Goal: Task Accomplishment & Management: Complete application form

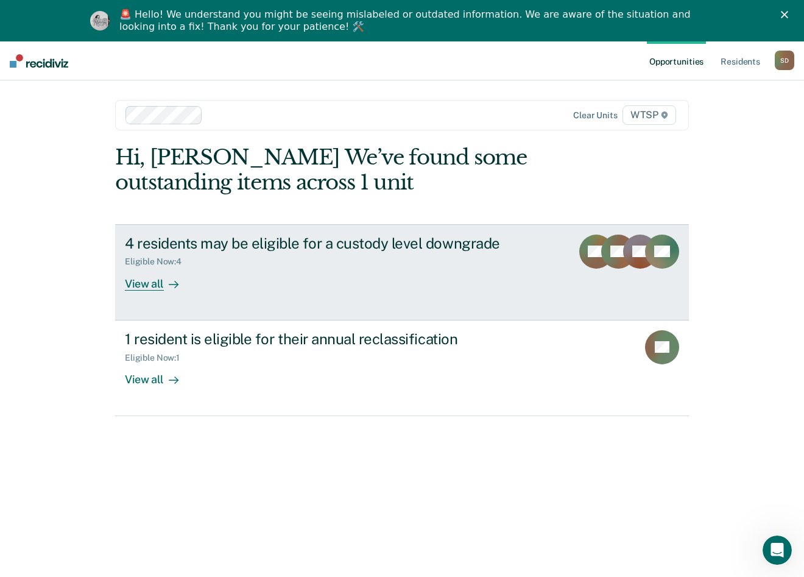
click at [325, 244] on div "4 residents may be eligible for a custody level downgrade" at bounding box center [339, 244] width 428 height 18
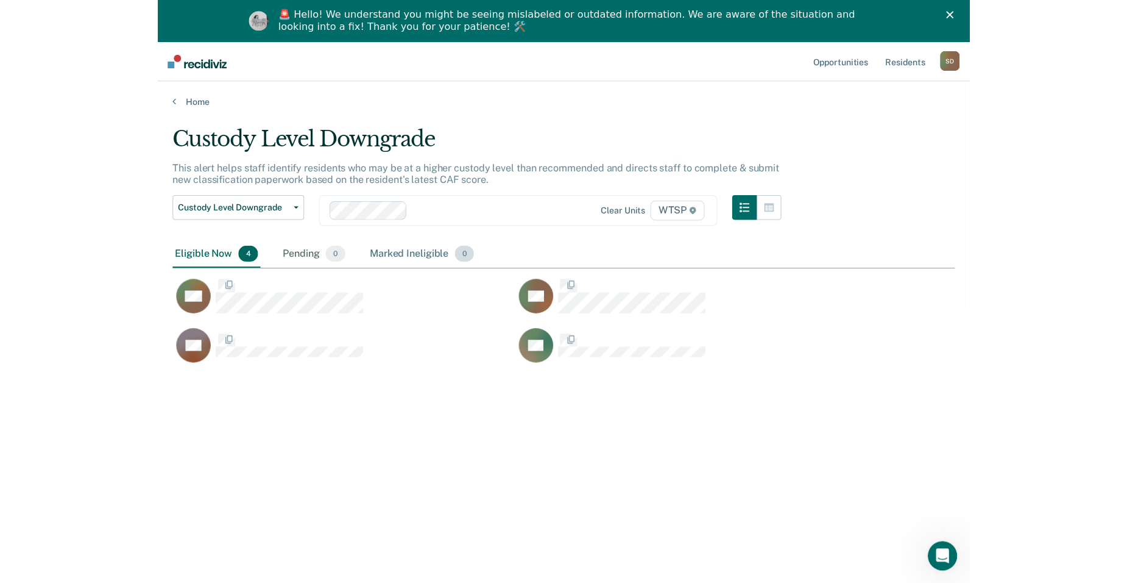
scroll to position [392, 766]
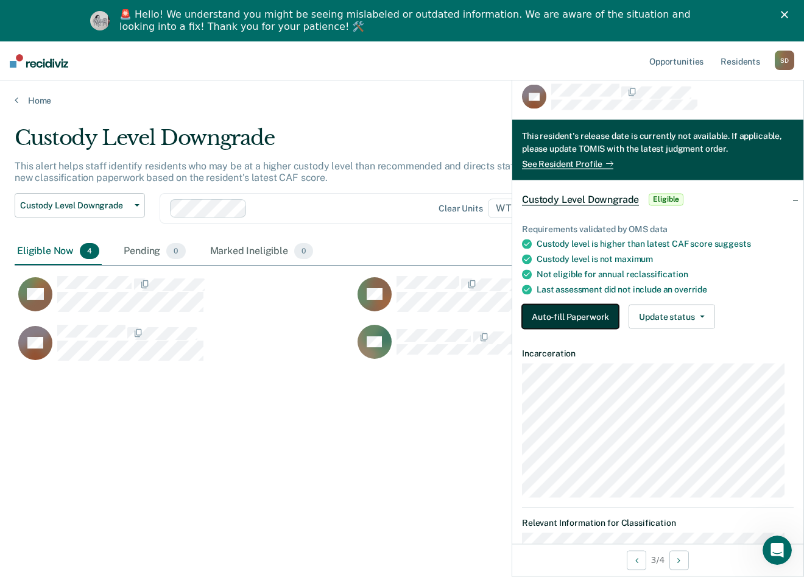
click at [591, 314] on button "Auto-fill Paperwork" at bounding box center [570, 317] width 97 height 24
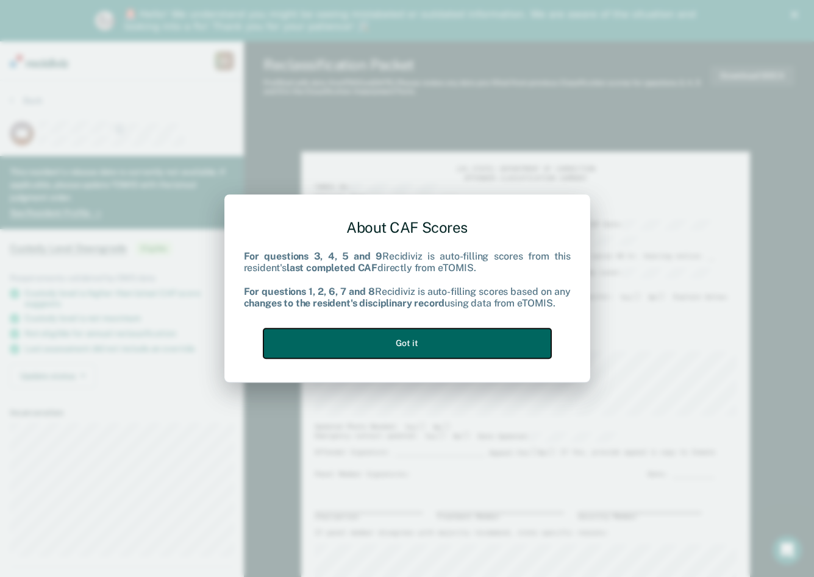
click at [485, 333] on button "Got it" at bounding box center [407, 343] width 288 height 30
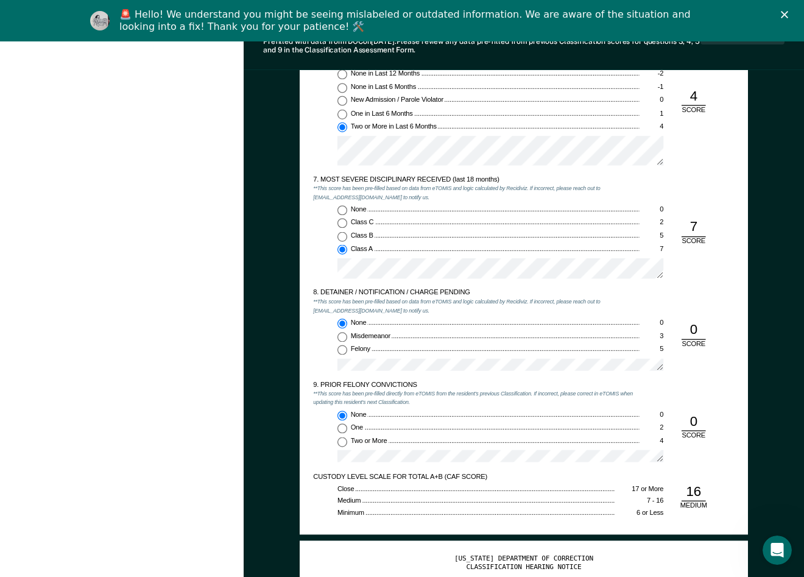
scroll to position [1523, 0]
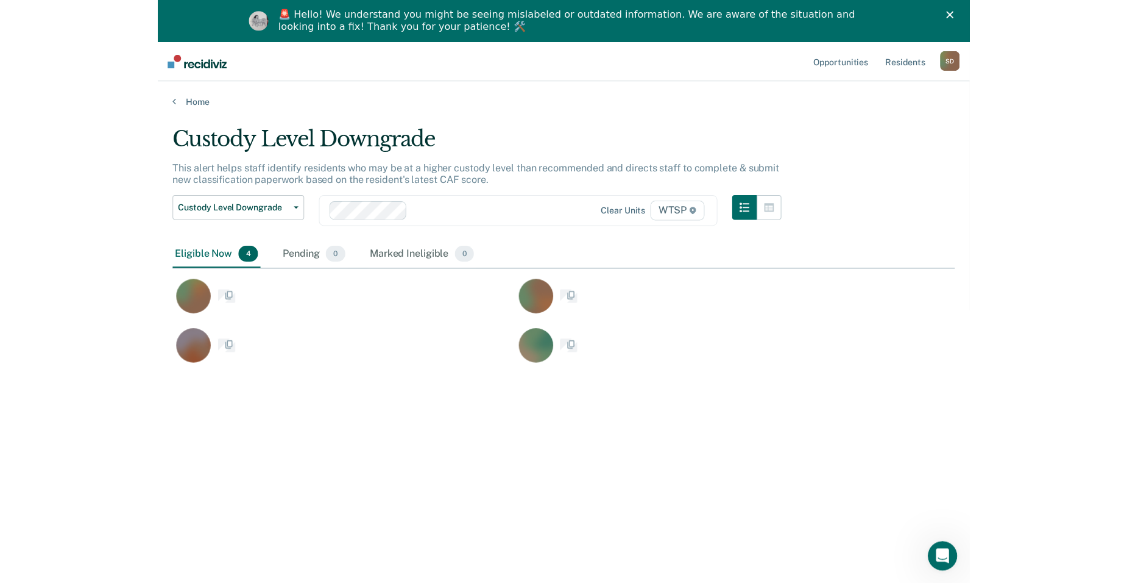
scroll to position [392, 766]
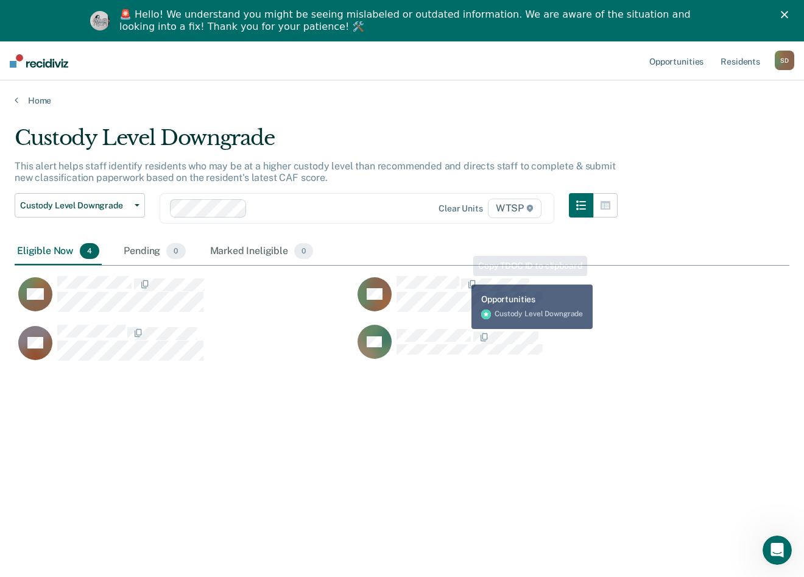
click at [461, 275] on div "MF RK KB AC" at bounding box center [354, 315] width 678 height 98
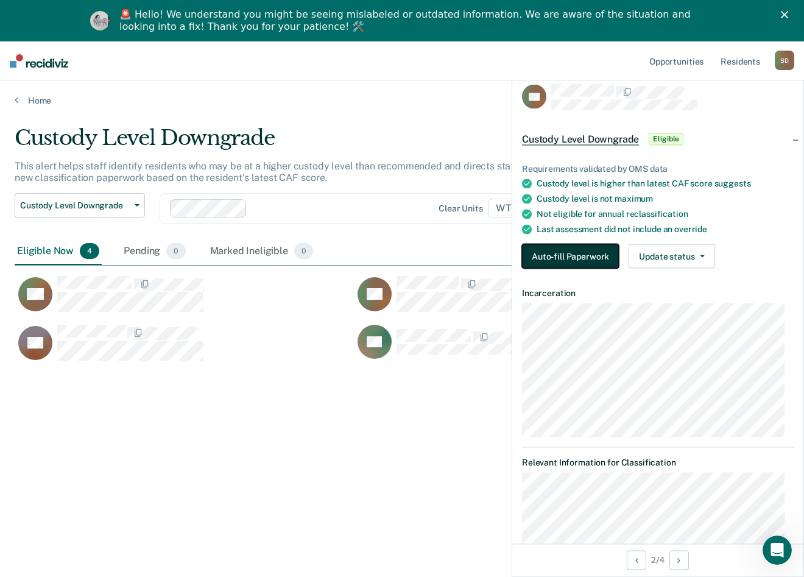
click at [585, 257] on button "Auto-fill Paperwork" at bounding box center [570, 256] width 97 height 24
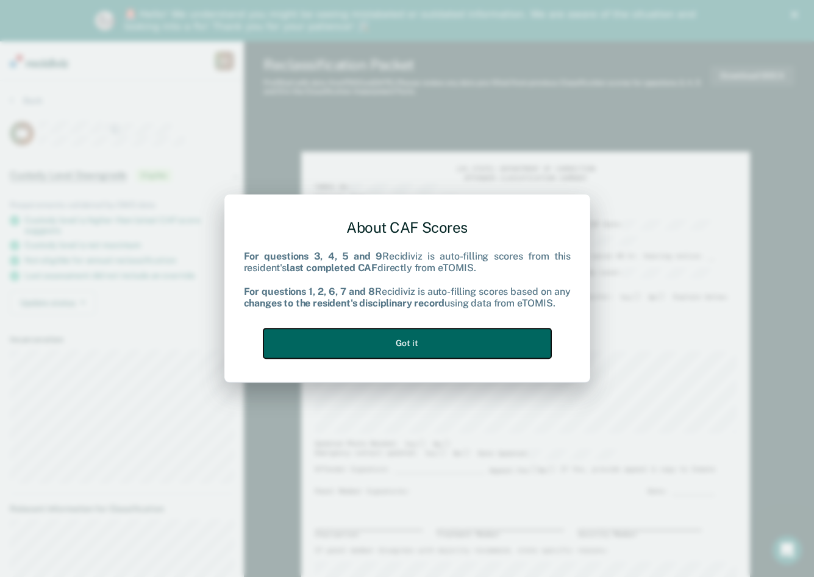
click at [486, 344] on button "Got it" at bounding box center [407, 343] width 288 height 30
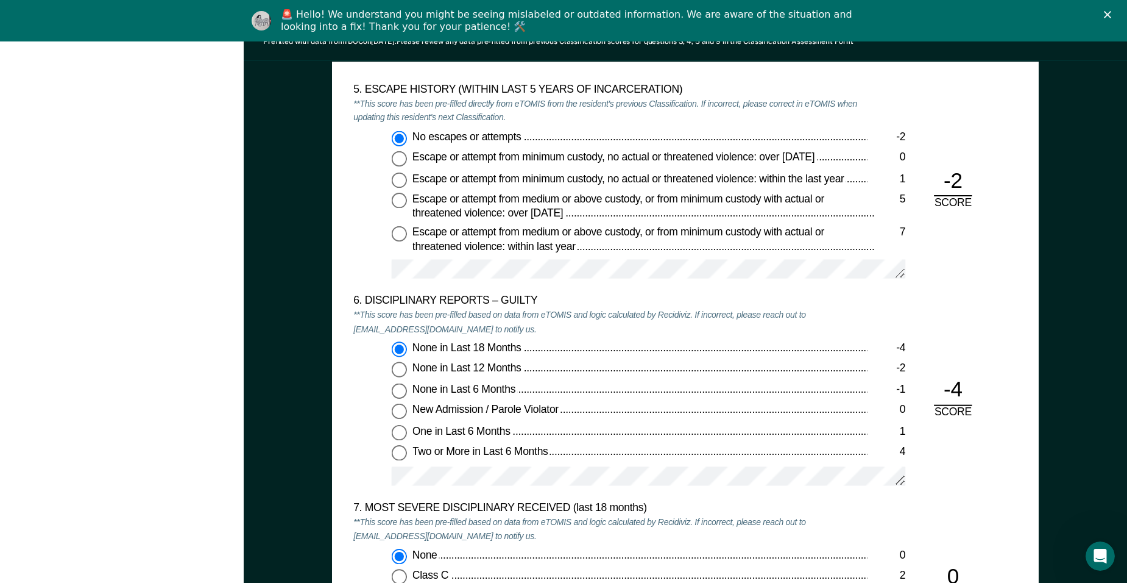
scroll to position [1950, 0]
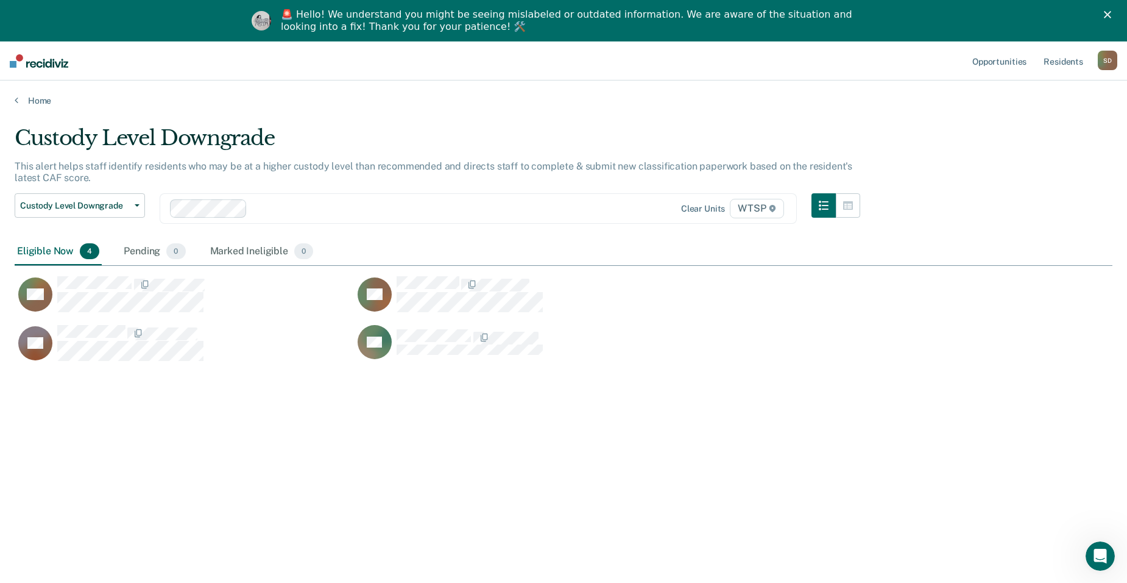
scroll to position [392, 766]
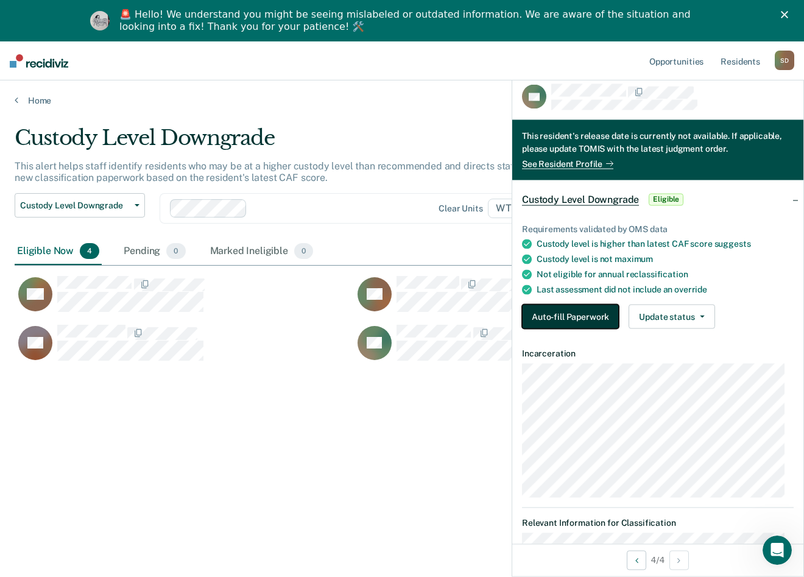
click at [574, 310] on button "Auto-fill Paperwork" at bounding box center [570, 317] width 97 height 24
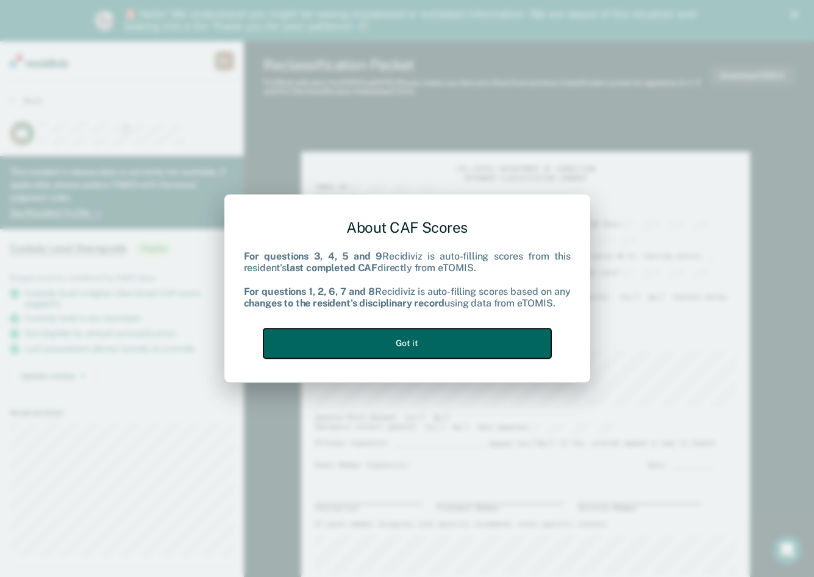
drag, startPoint x: 499, startPoint y: 355, endPoint x: 581, endPoint y: 261, distance: 124.4
click at [499, 349] on button "Got it" at bounding box center [407, 343] width 288 height 30
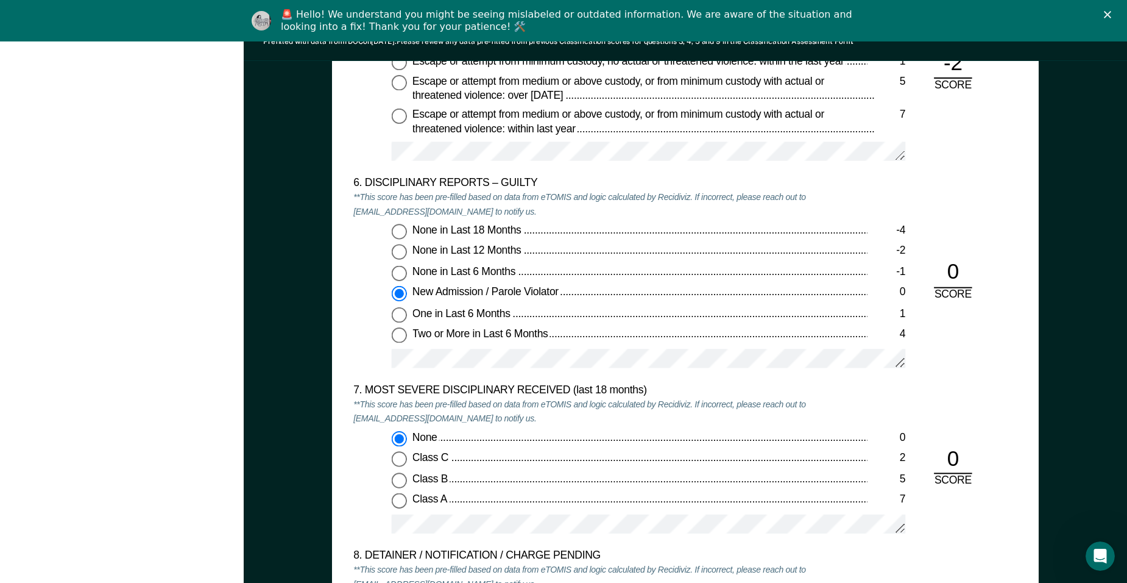
scroll to position [2072, 0]
click at [813, 222] on div "6. DISCIPLINARY REPORTS – GUILTY **This score has been pre-filled based on data…" at bounding box center [685, 279] width 664 height 207
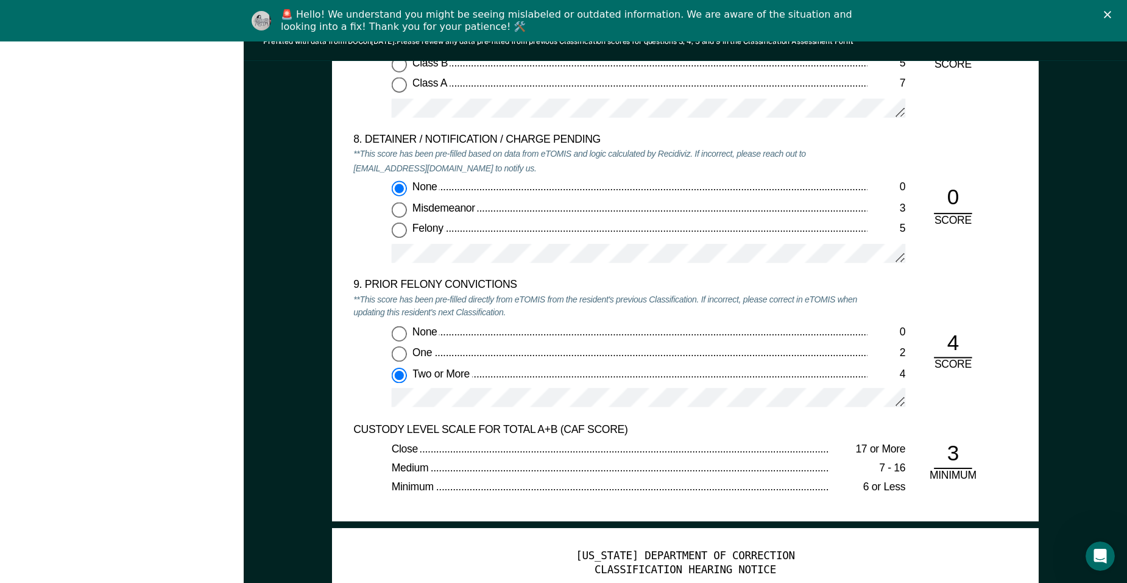
scroll to position [2559, 0]
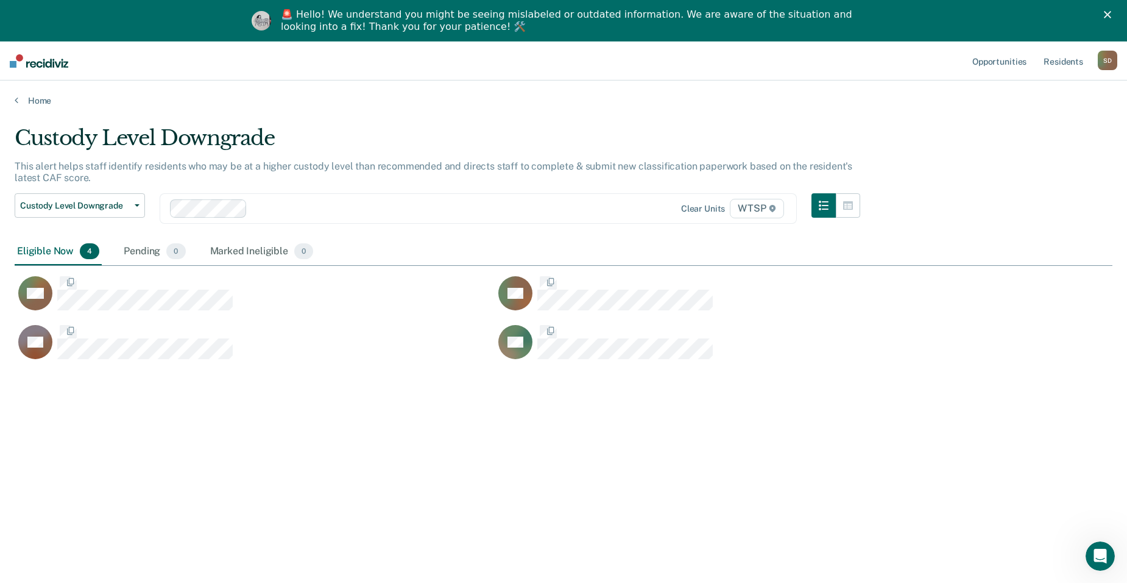
scroll to position [398, 1089]
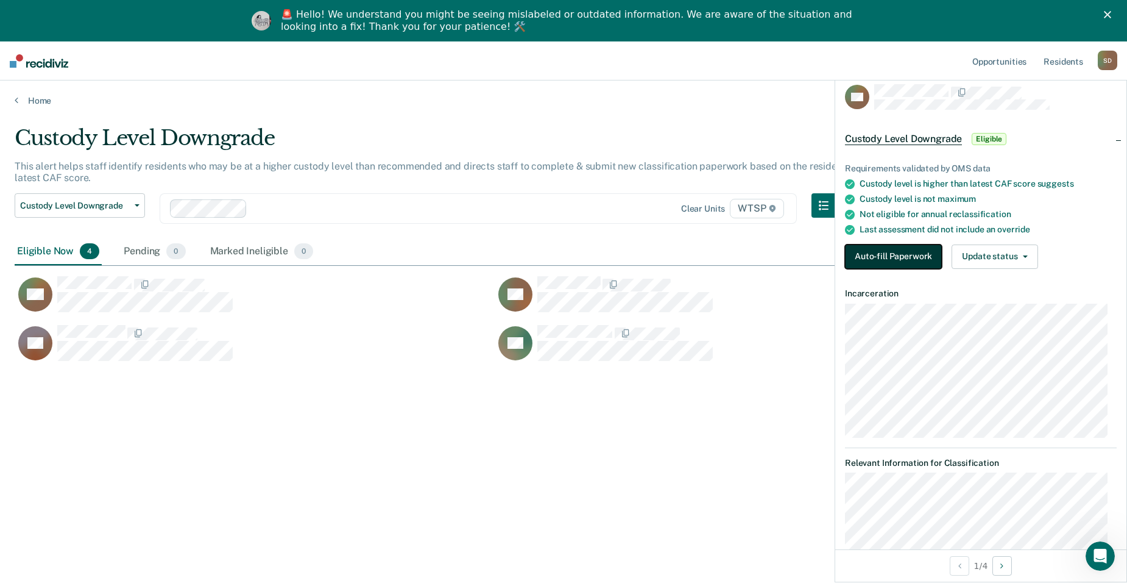
click at [813, 257] on button "Auto-fill Paperwork" at bounding box center [893, 256] width 97 height 24
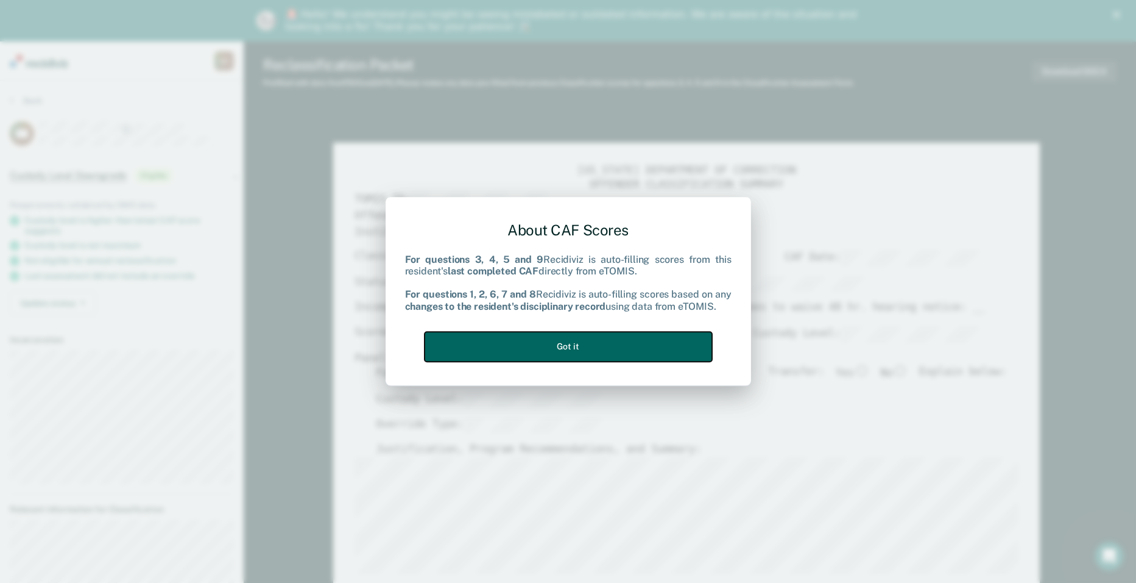
click at [517, 345] on button "Got it" at bounding box center [569, 347] width 288 height 30
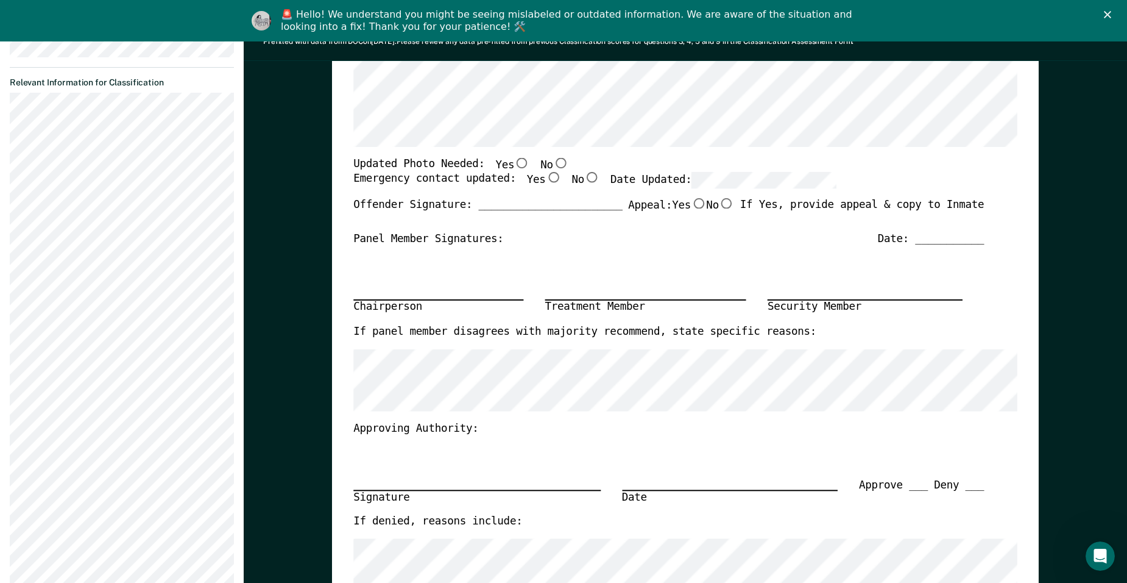
type textarea "x"
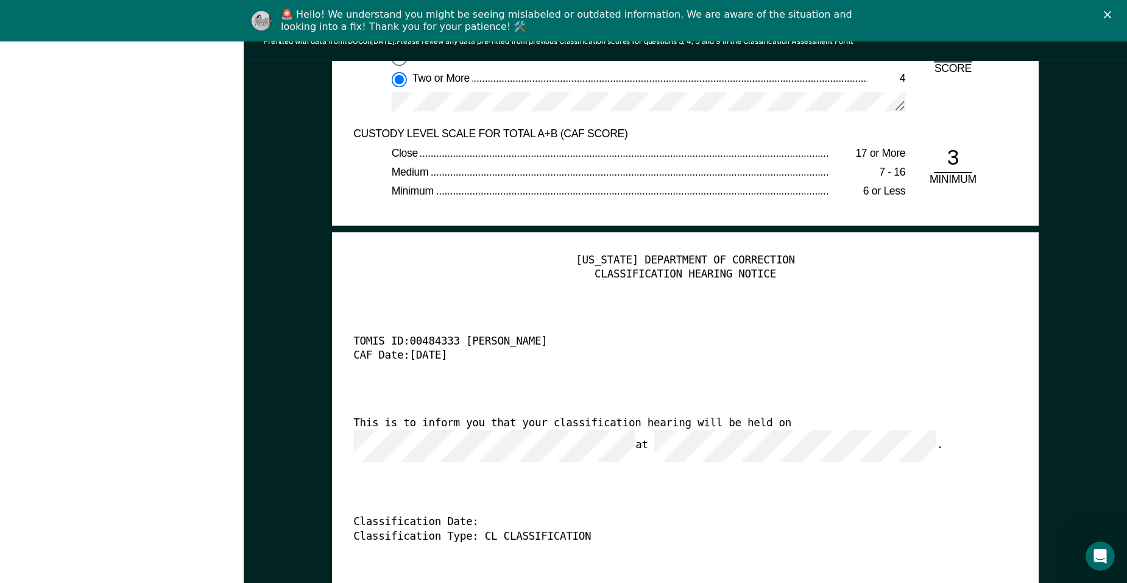
scroll to position [2681, 0]
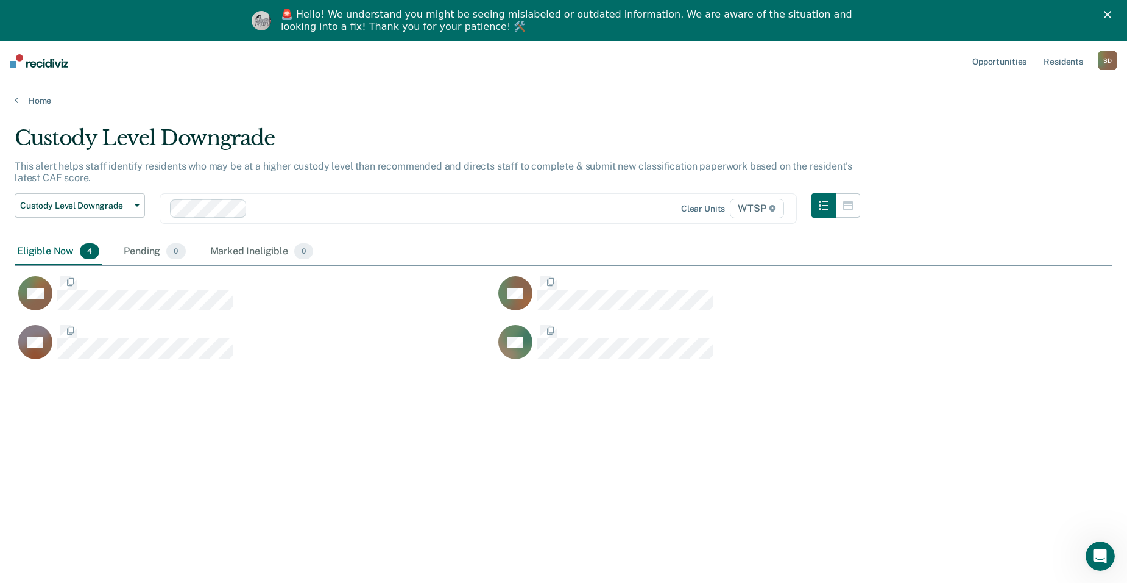
scroll to position [398, 1089]
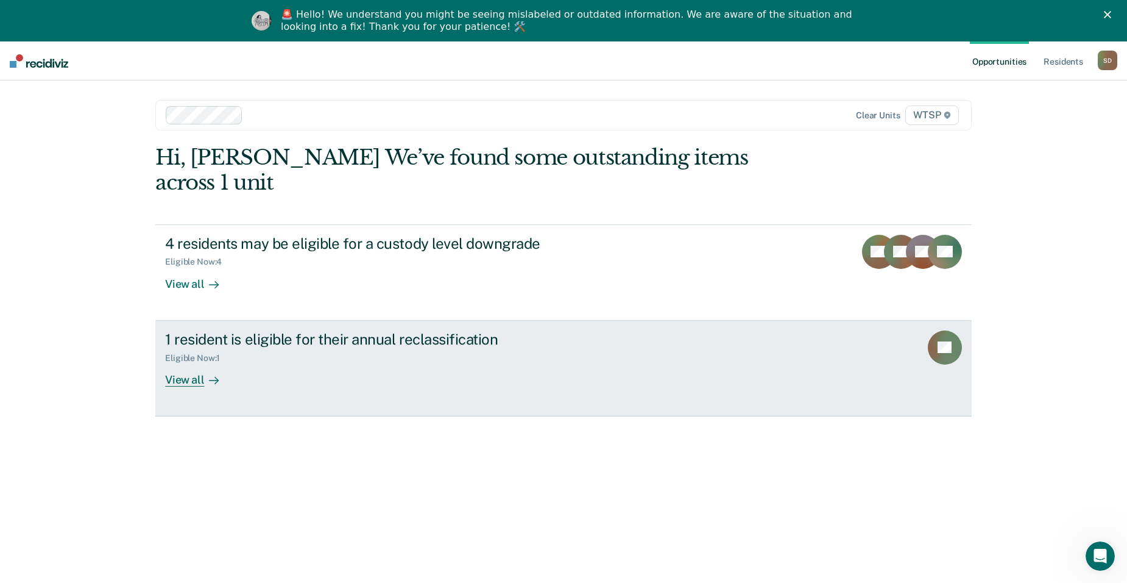
click at [238, 355] on div "1 resident is eligible for their annual reclassification Eligible Now : 1 View …" at bounding box center [393, 358] width 457 height 56
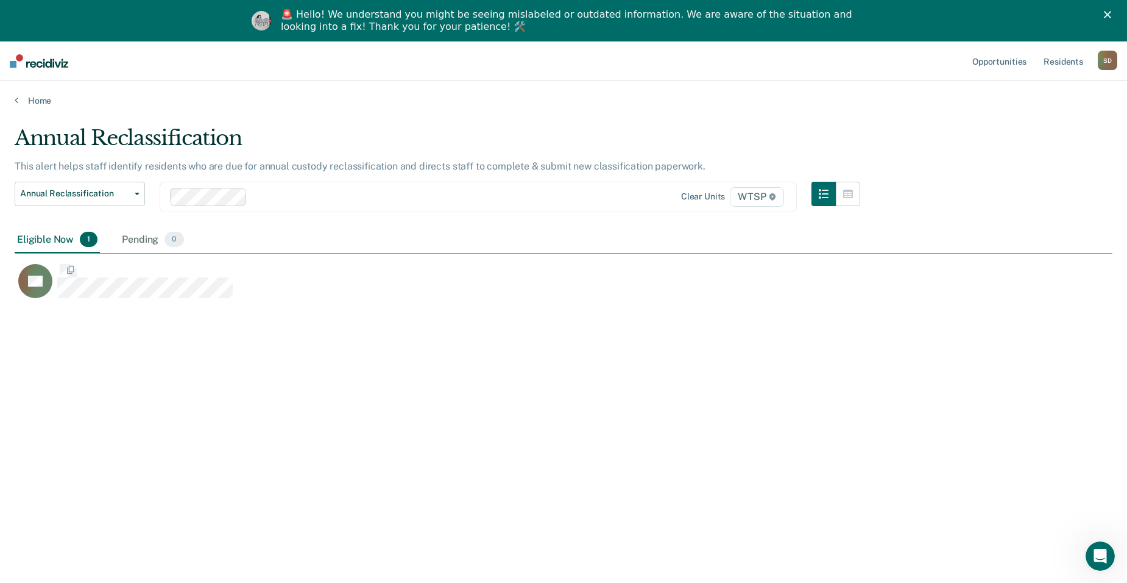
scroll to position [10, 10]
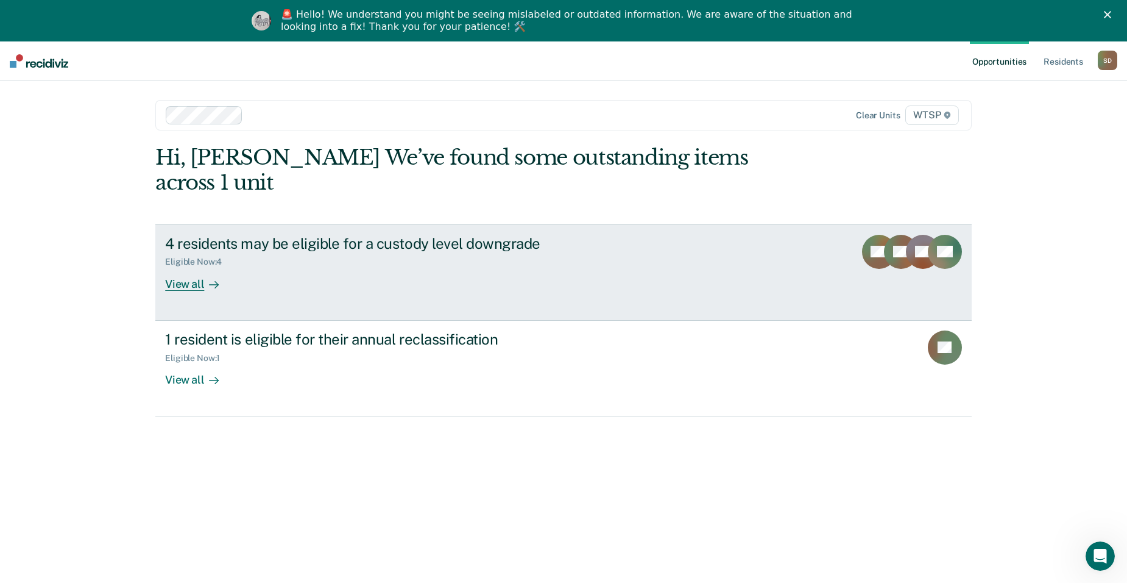
click at [204, 257] on div "Eligible Now : 4" at bounding box center [198, 262] width 66 height 10
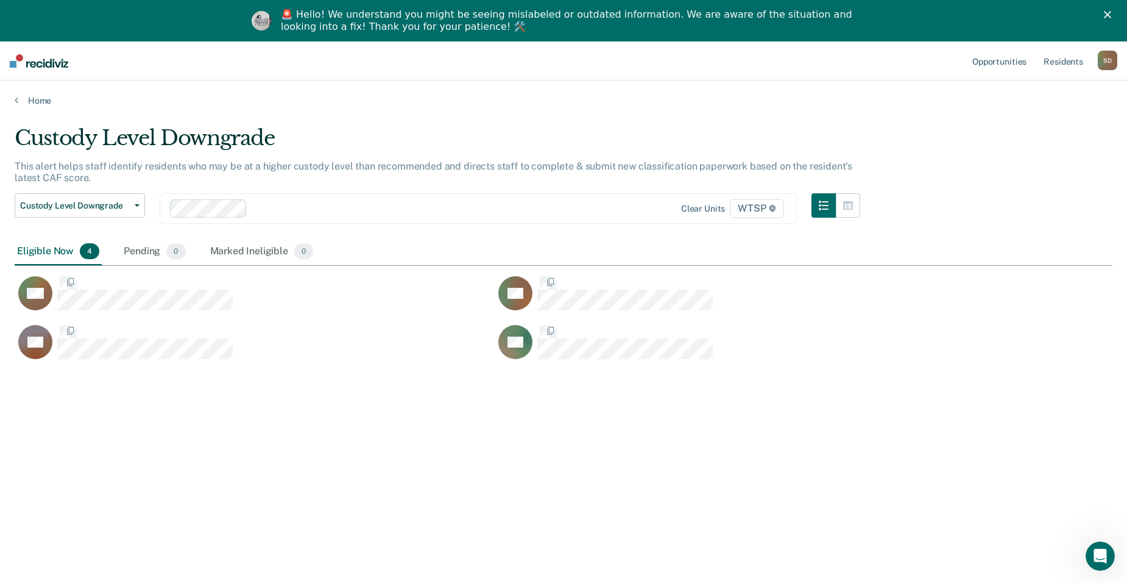
scroll to position [398, 1089]
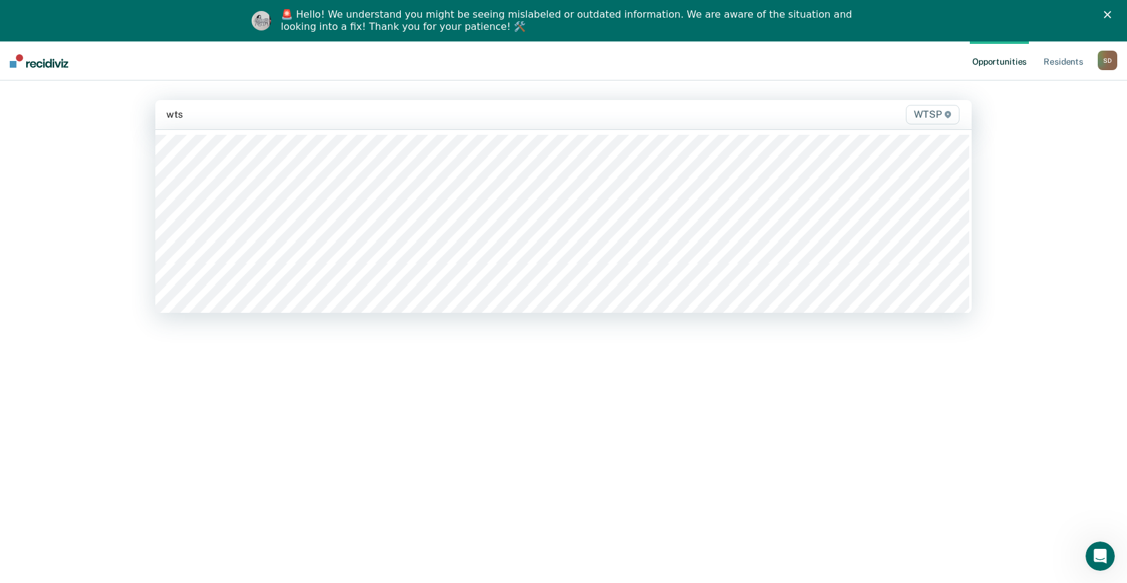
type input "wtsp"
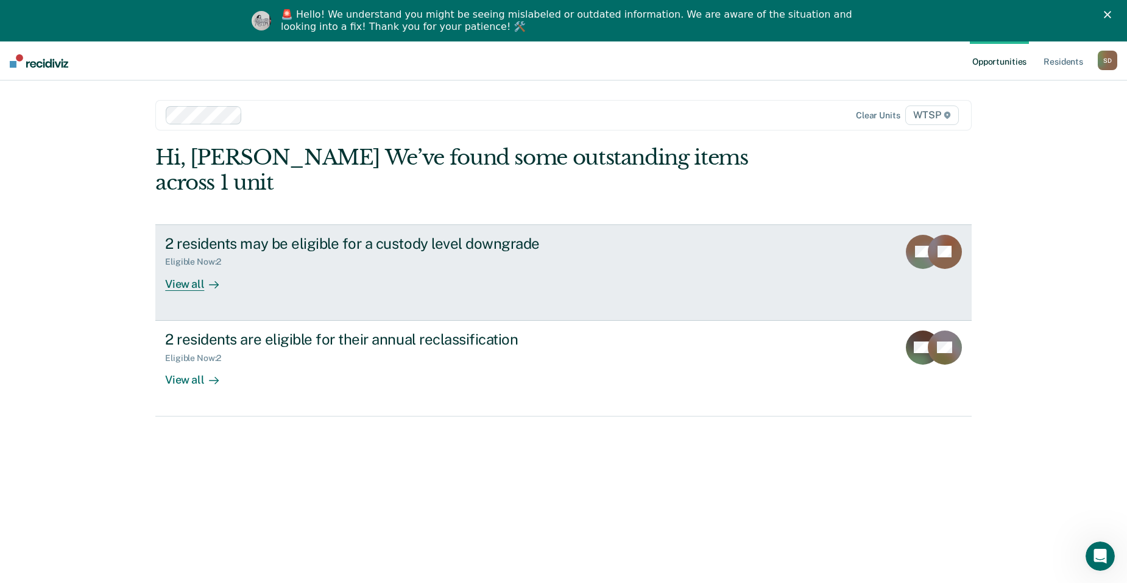
click at [292, 247] on div "2 residents may be eligible for a custody level downgrade Eligible Now : 2 View…" at bounding box center [393, 263] width 457 height 56
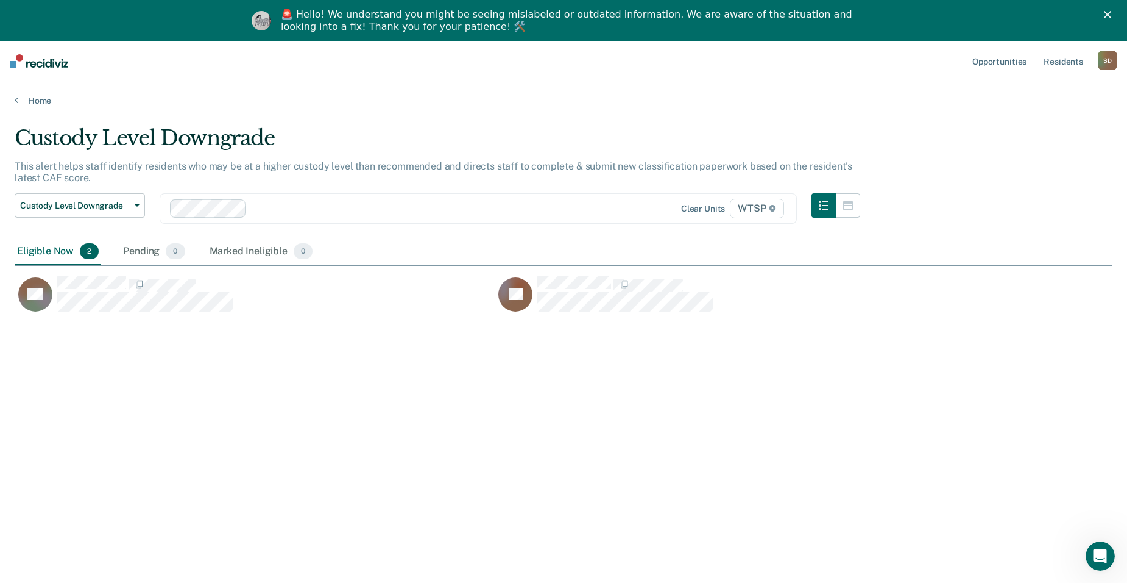
scroll to position [398, 1089]
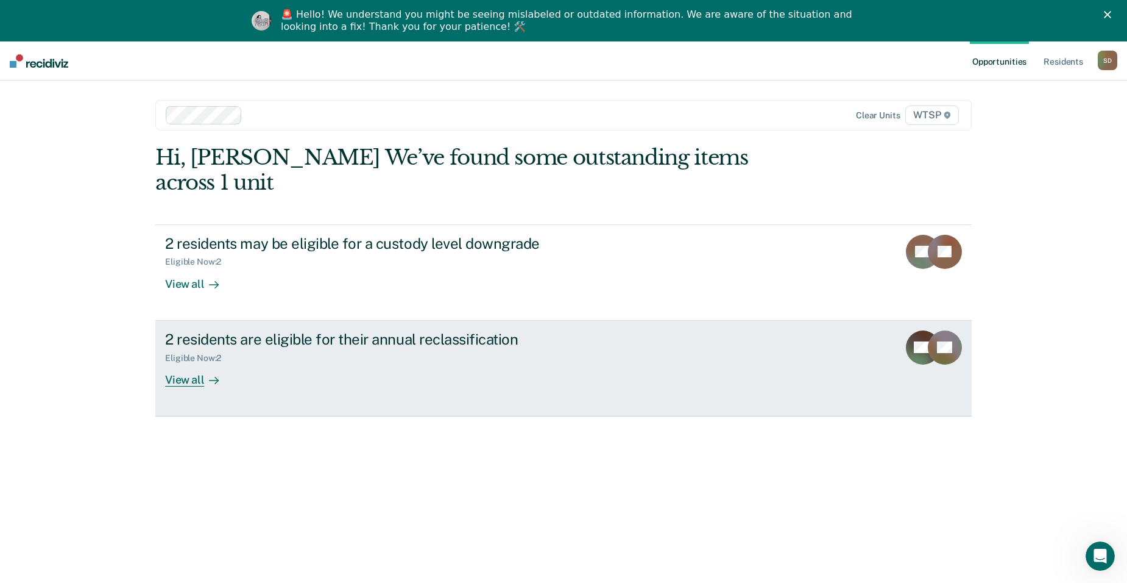
click at [285, 347] on div "2 residents are eligible for their annual reclassification Eligible Now : 2 Vie…" at bounding box center [393, 358] width 457 height 56
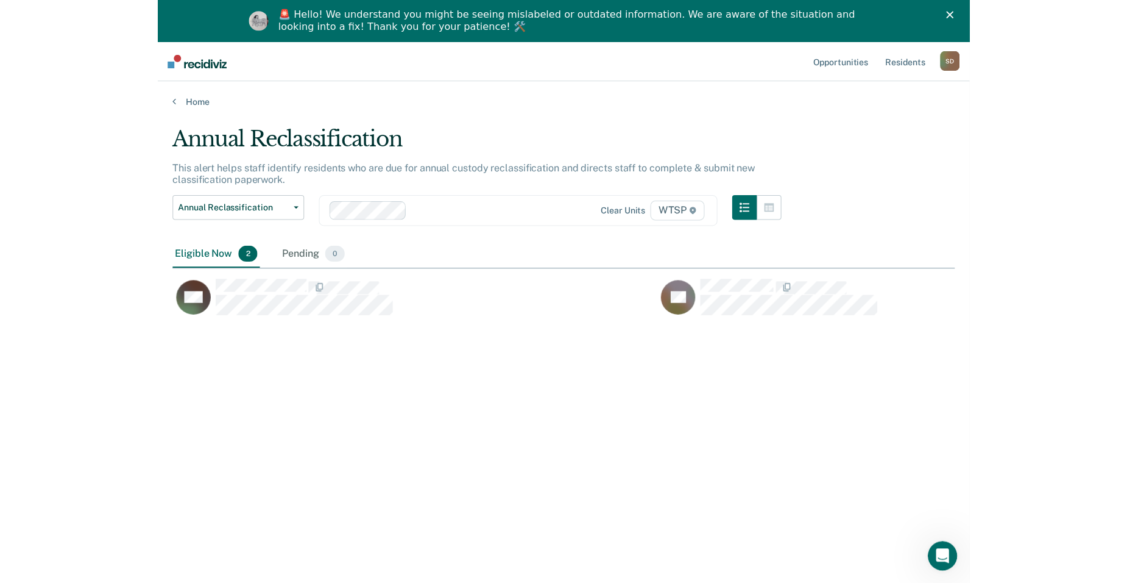
scroll to position [392, 766]
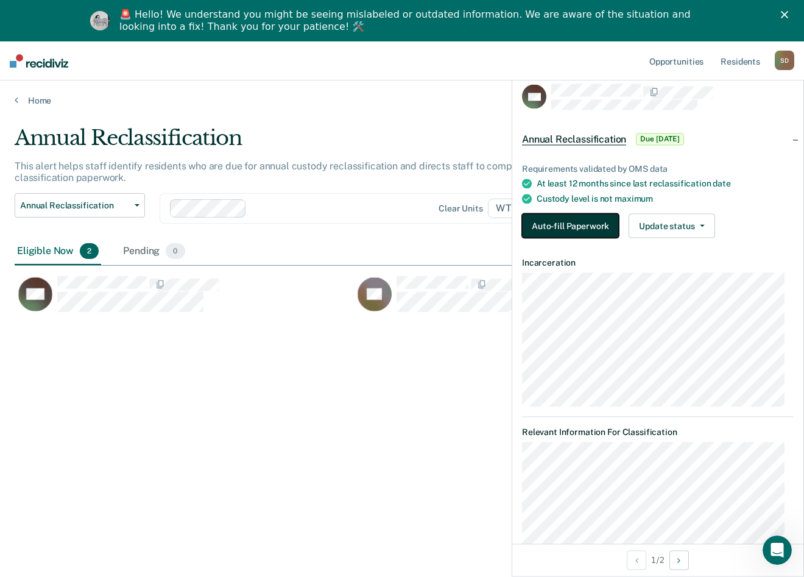
click at [598, 224] on button "Auto-fill Paperwork" at bounding box center [570, 226] width 97 height 24
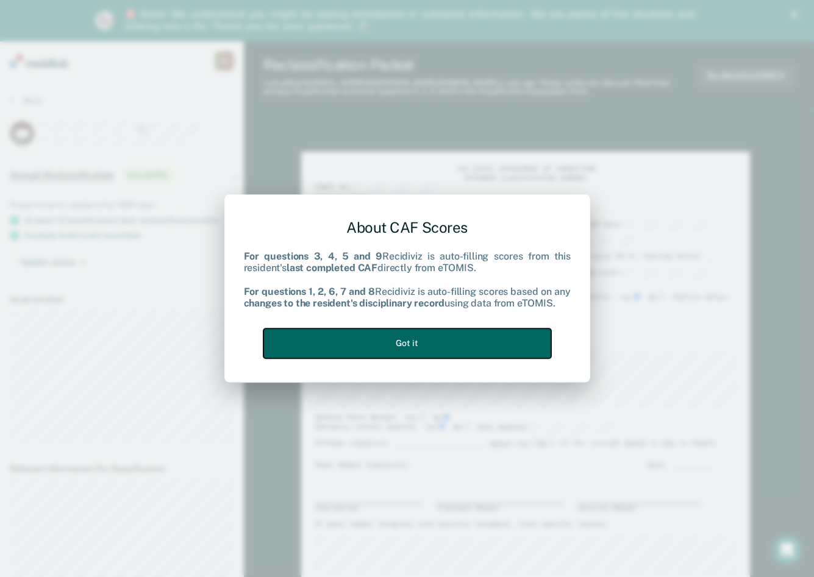
drag, startPoint x: 449, startPoint y: 332, endPoint x: 552, endPoint y: 195, distance: 171.4
click at [449, 331] on button "Got it" at bounding box center [407, 343] width 288 height 30
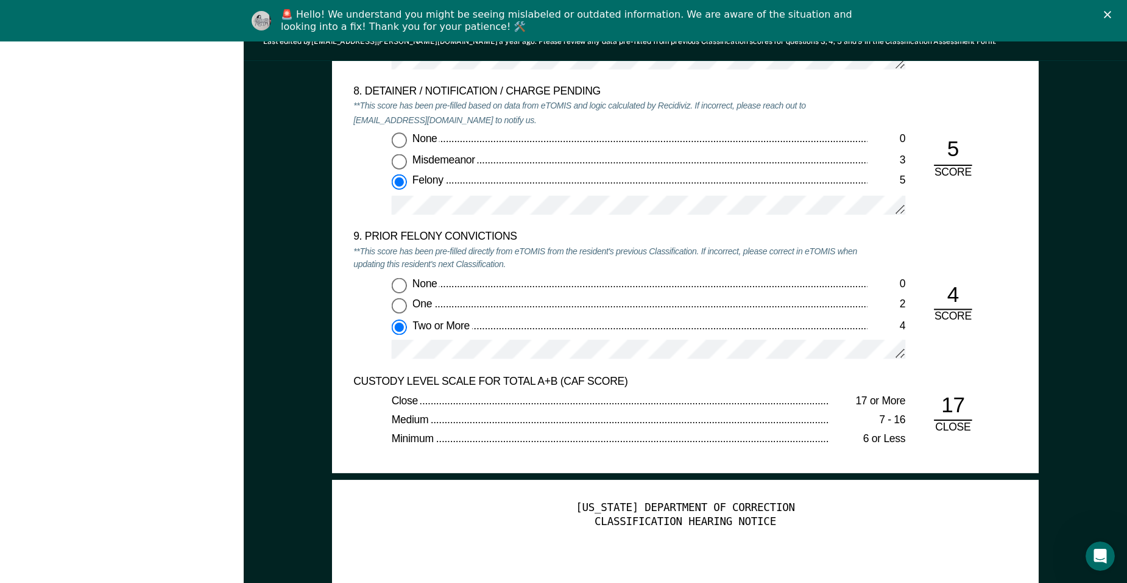
scroll to position [2620, 0]
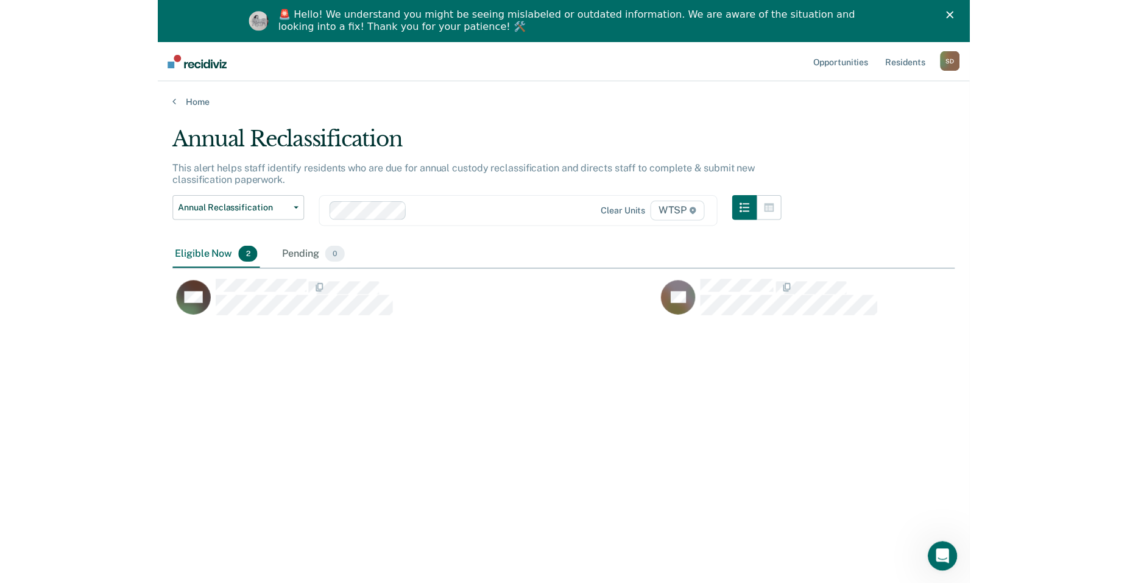
scroll to position [392, 766]
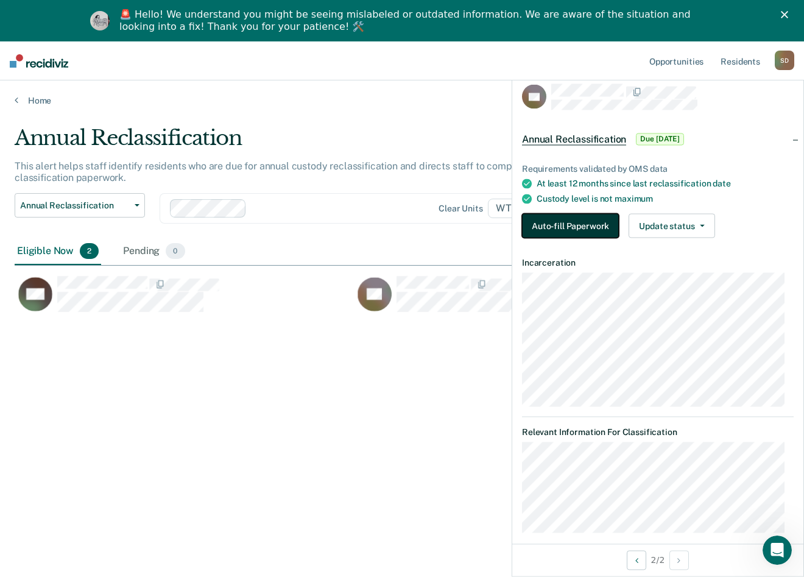
click at [561, 221] on button "Auto-fill Paperwork" at bounding box center [570, 226] width 97 height 24
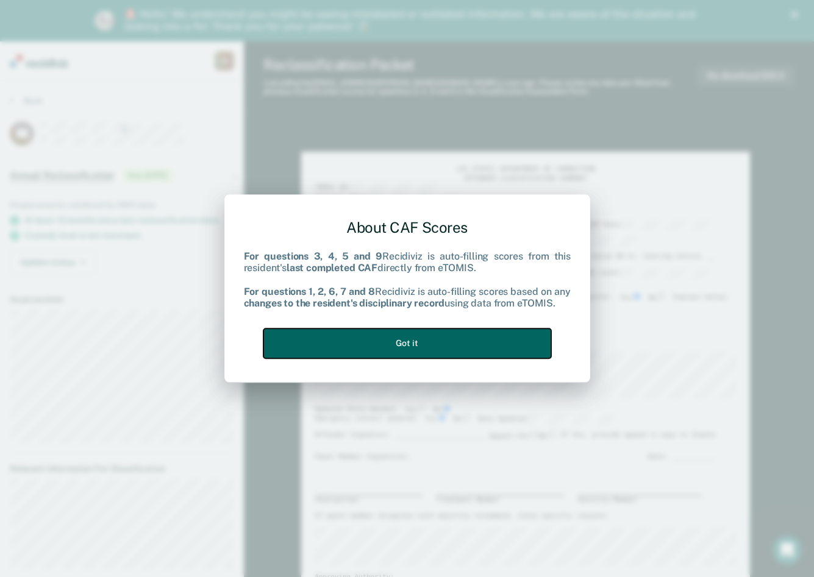
drag, startPoint x: 475, startPoint y: 340, endPoint x: 565, endPoint y: 275, distance: 111.3
click at [475, 338] on button "Got it" at bounding box center [407, 343] width 288 height 30
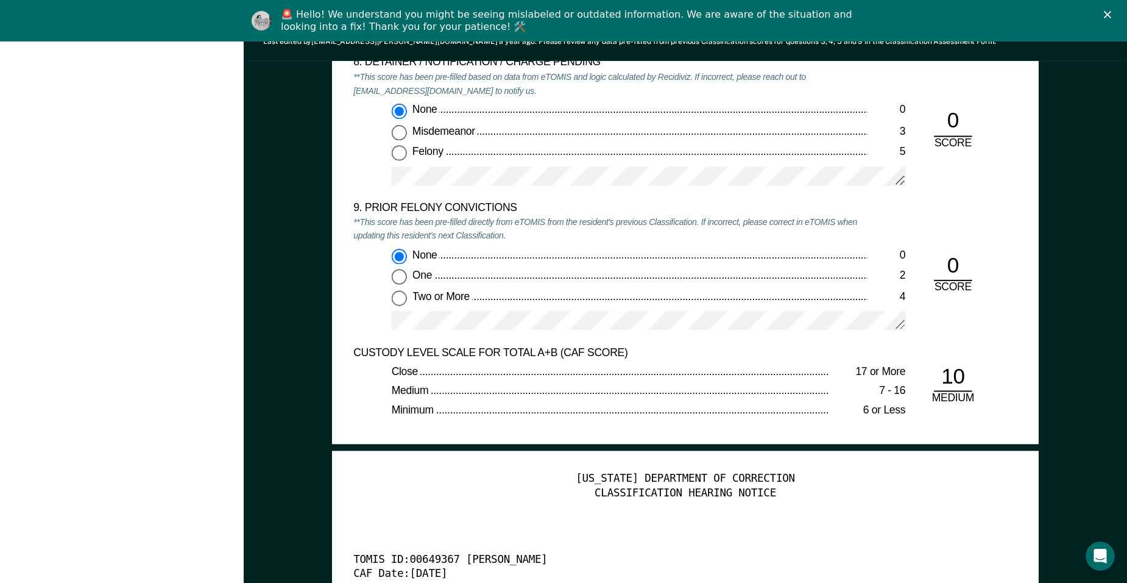
scroll to position [2620, 0]
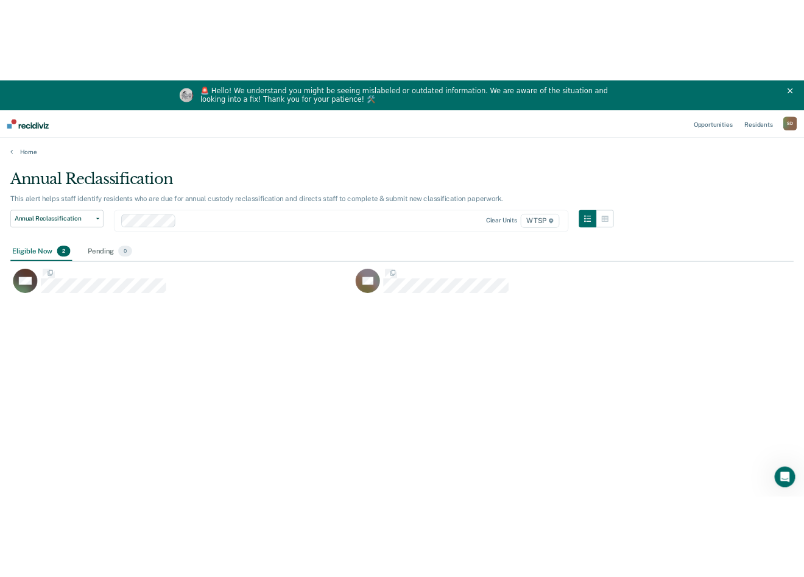
scroll to position [398, 1089]
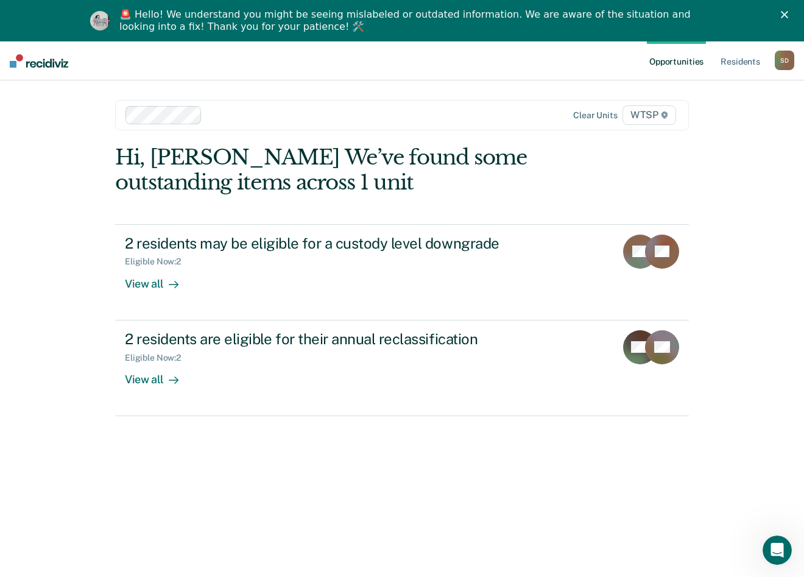
click at [47, 99] on div "Opportunities Resident s [PERSON_NAME] S D Profile How it works Log Out Clear u…" at bounding box center [402, 329] width 804 height 577
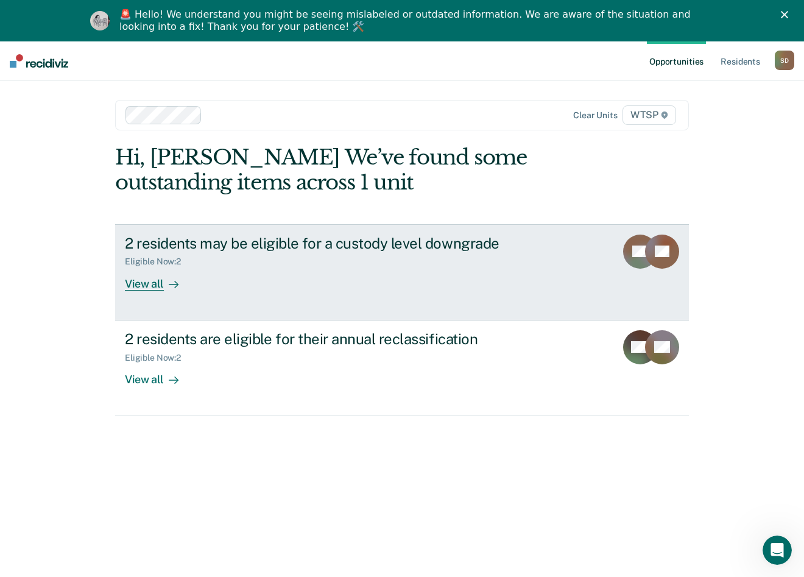
click at [245, 264] on div "Eligible Now : 2" at bounding box center [339, 259] width 428 height 15
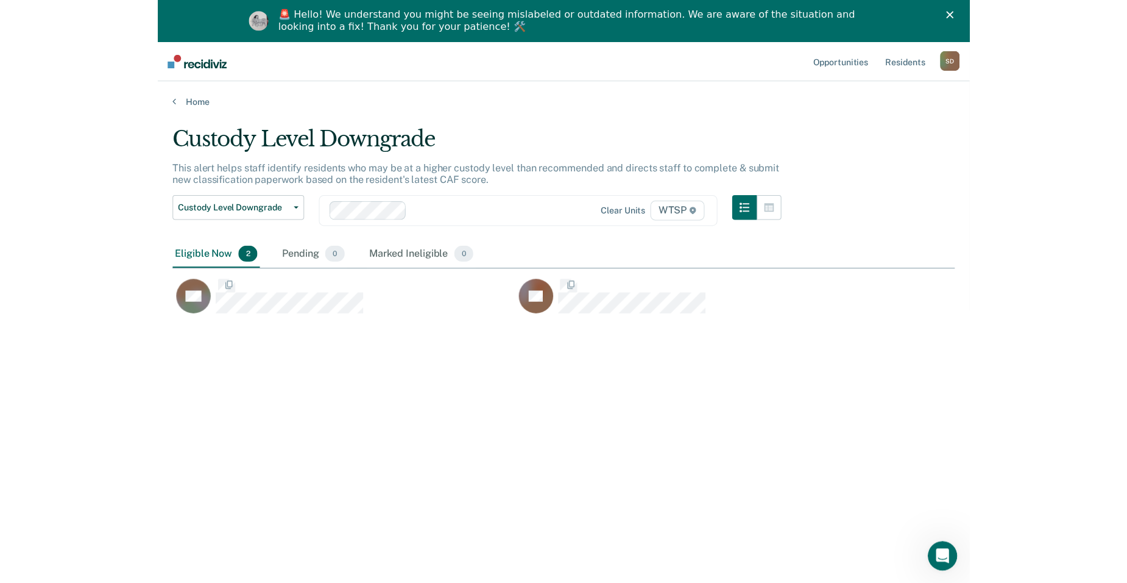
scroll to position [392, 766]
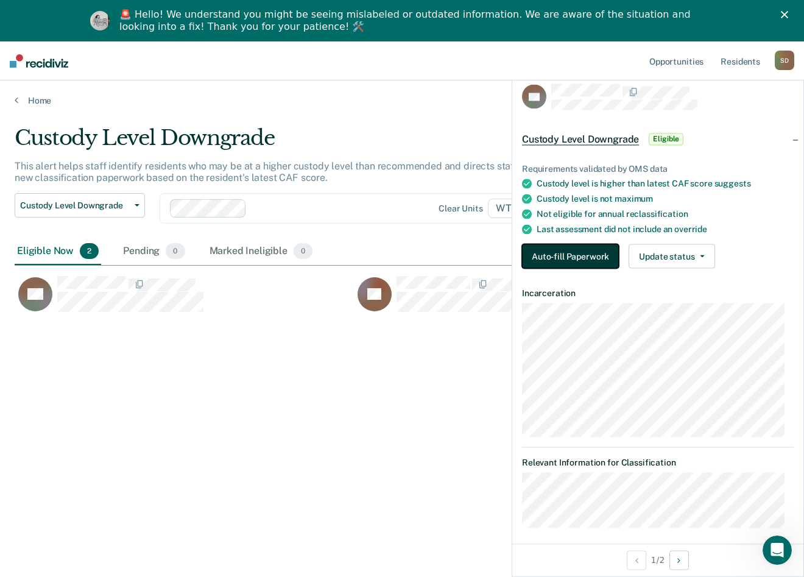
click at [567, 257] on button "Auto-fill Paperwork" at bounding box center [570, 256] width 97 height 24
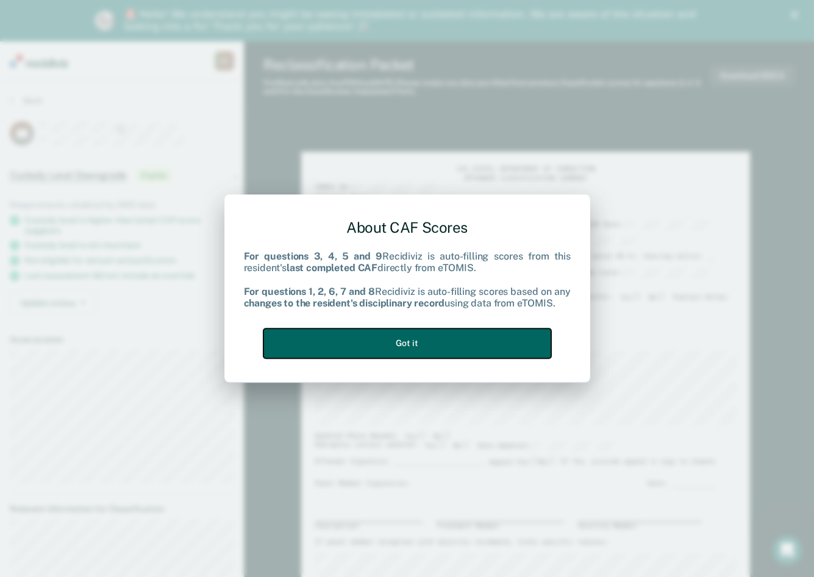
click at [485, 341] on button "Got it" at bounding box center [407, 343] width 288 height 30
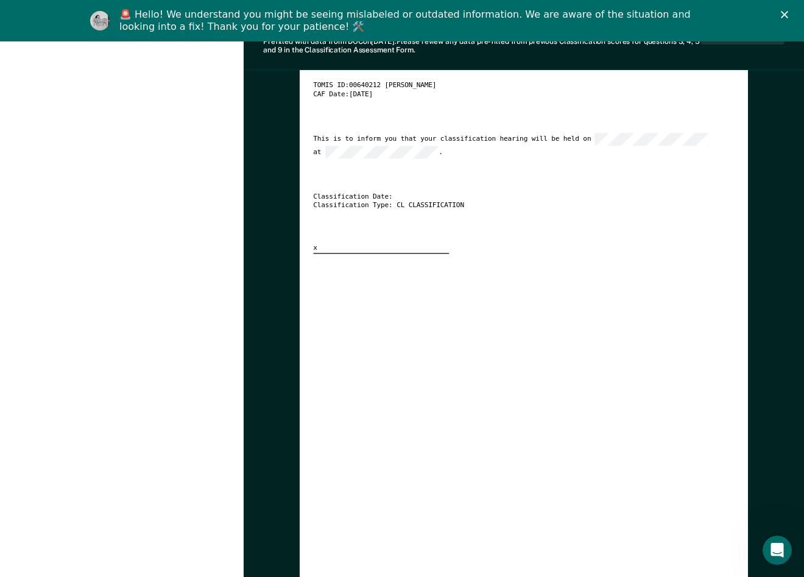
scroll to position [1848, 0]
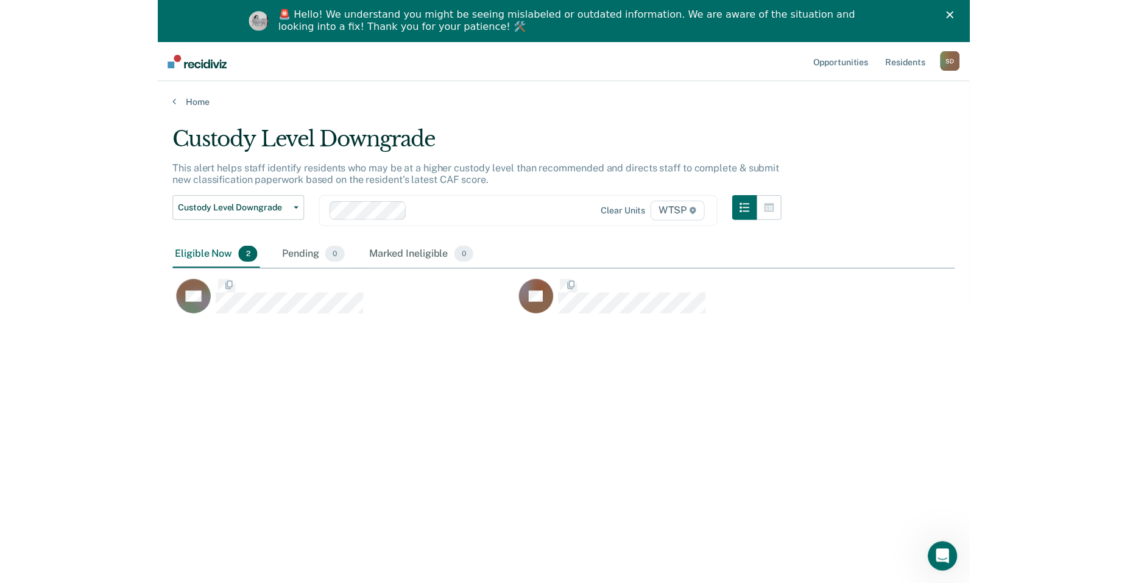
scroll to position [392, 766]
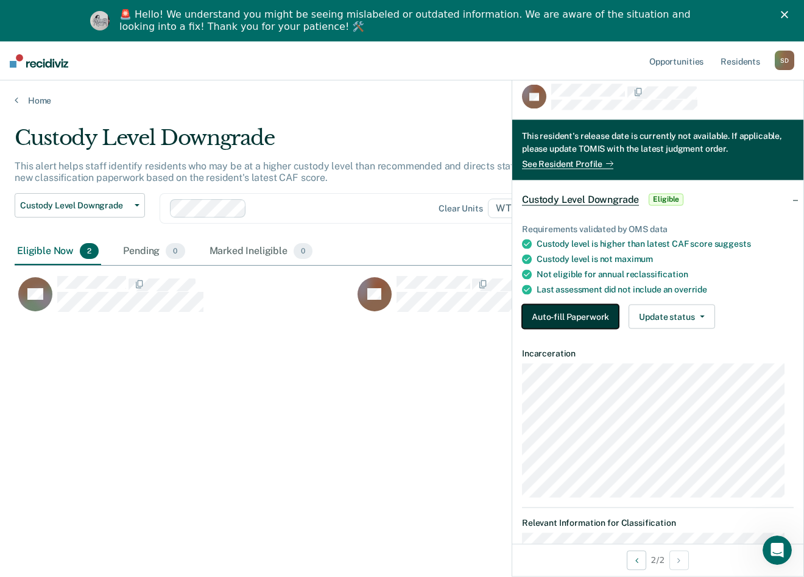
click at [566, 316] on button "Auto-fill Paperwork" at bounding box center [570, 317] width 97 height 24
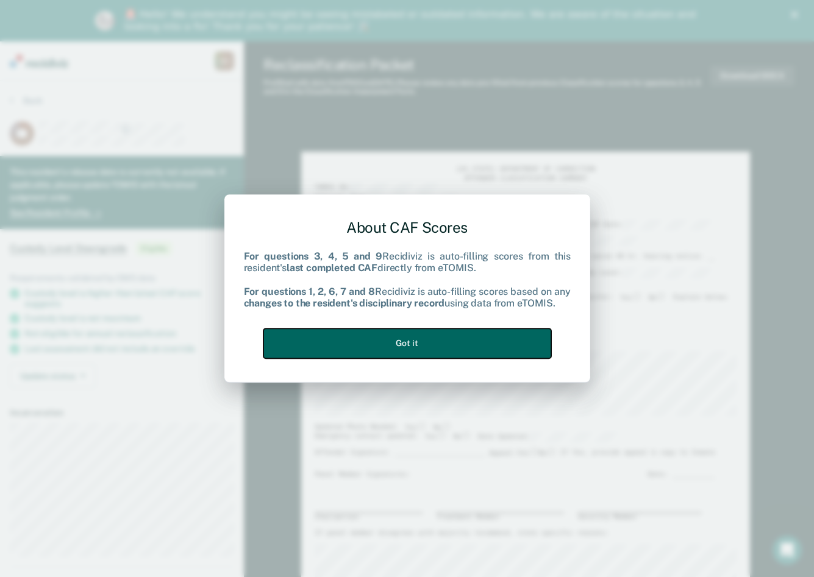
drag, startPoint x: 500, startPoint y: 336, endPoint x: 690, endPoint y: 180, distance: 246.0
click at [500, 335] on button "Got it" at bounding box center [407, 343] width 288 height 30
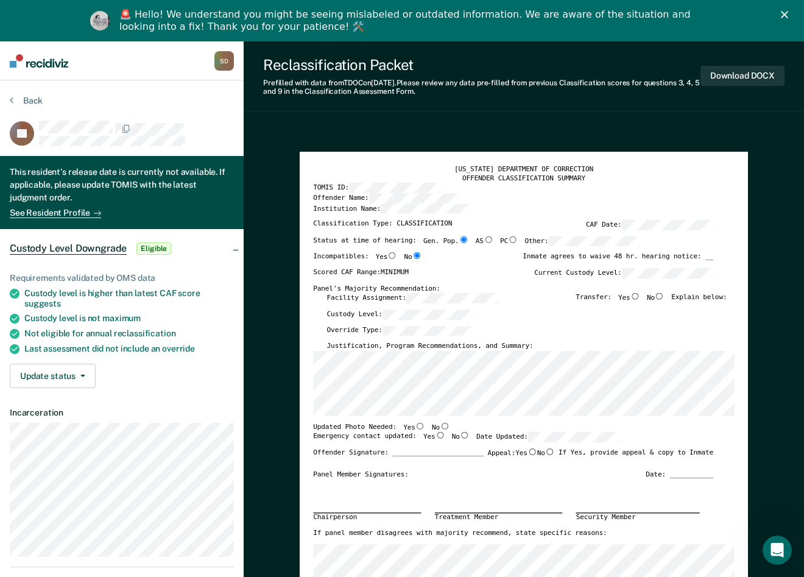
type textarea "x"
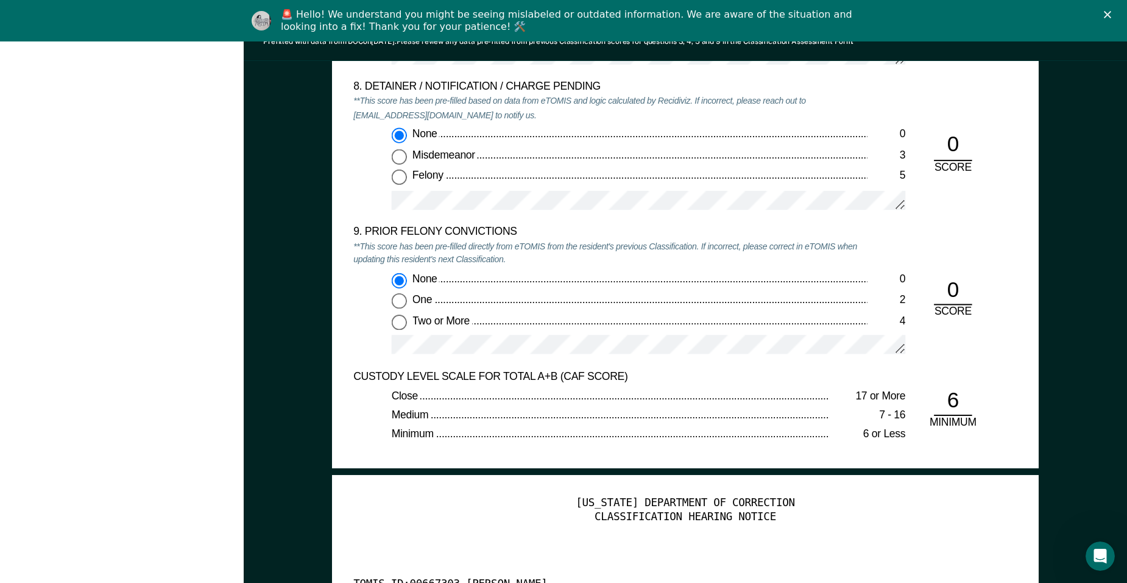
scroll to position [2559, 0]
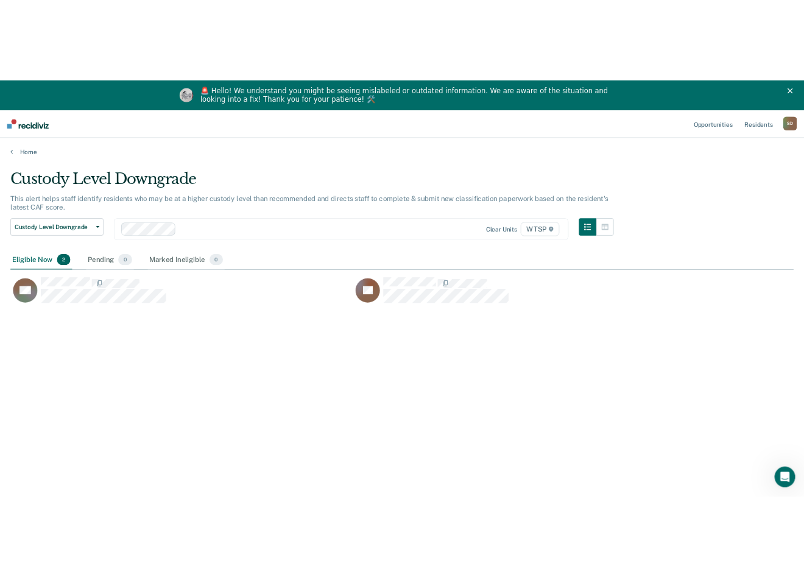
scroll to position [392, 766]
